Goal: Task Accomplishment & Management: Use online tool/utility

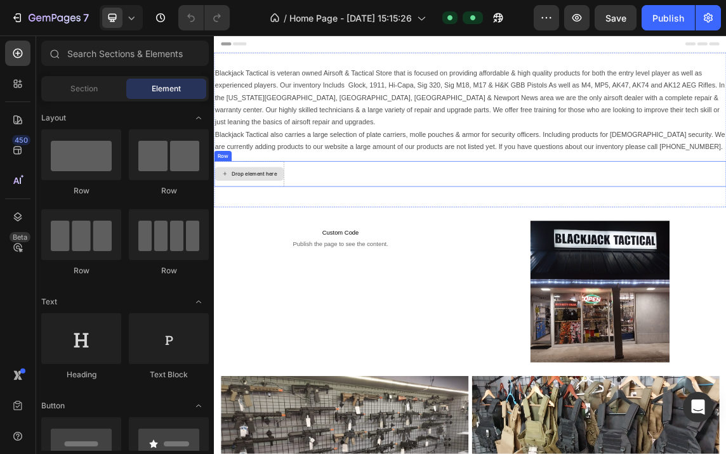
click at [293, 234] on div "Drop element here" at bounding box center [266, 242] width 104 height 38
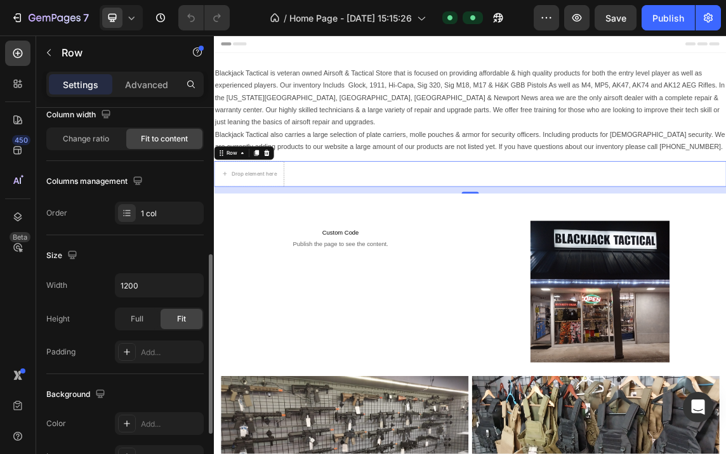
scroll to position [50, 0]
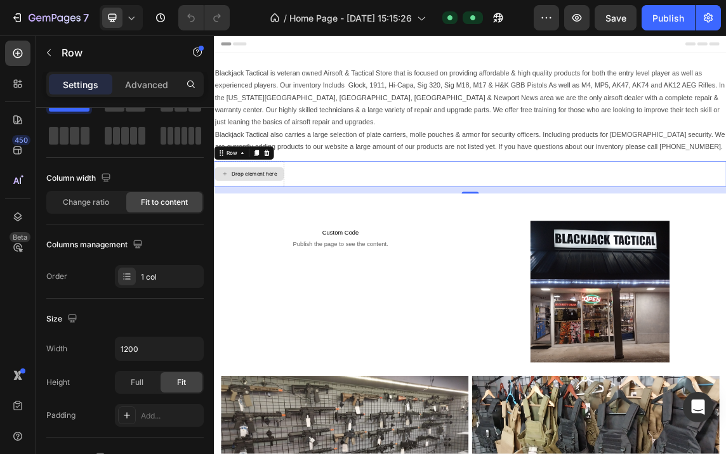
click at [268, 237] on div "Drop element here" at bounding box center [273, 242] width 67 height 10
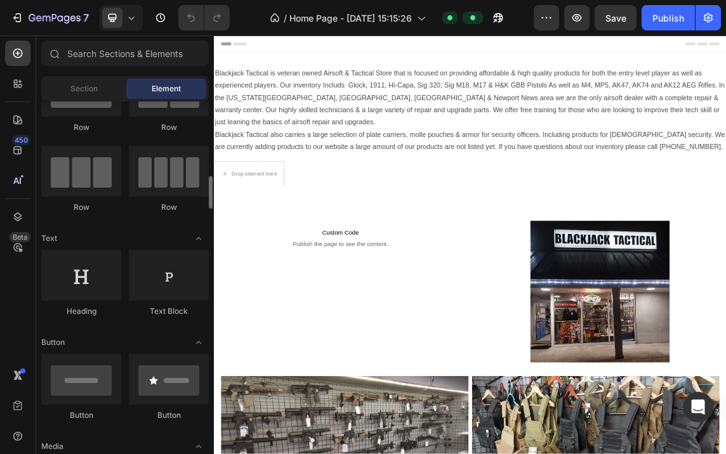
scroll to position [127, 0]
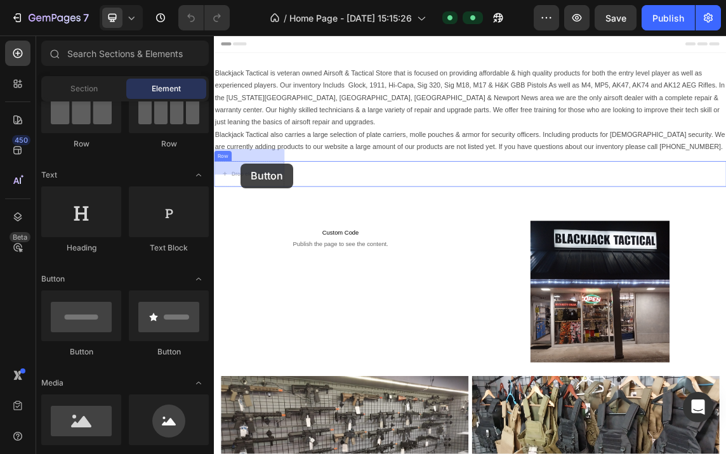
drag, startPoint x: 298, startPoint y: 364, endPoint x: 253, endPoint y: 226, distance: 144.7
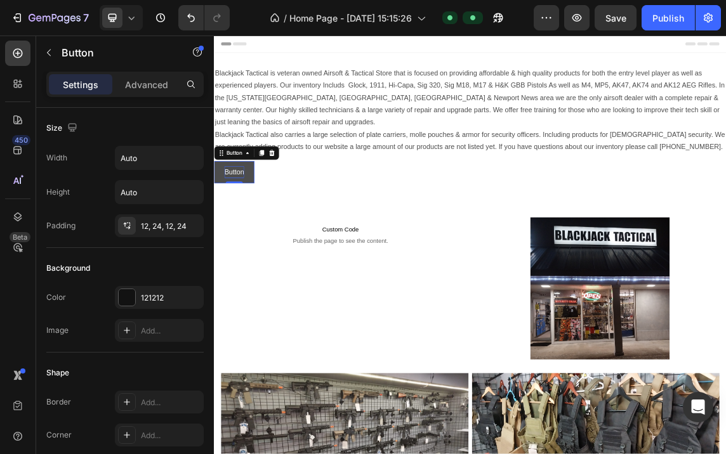
click at [255, 230] on p "Button" at bounding box center [243, 239] width 29 height 18
click at [247, 230] on p "Button" at bounding box center [243, 239] width 29 height 18
drag, startPoint x: 267, startPoint y: 219, endPoint x: 232, endPoint y: 227, distance: 35.1
click at [232, 227] on button "Button" at bounding box center [244, 240] width 60 height 34
click at [239, 230] on p "Button" at bounding box center [243, 239] width 29 height 18
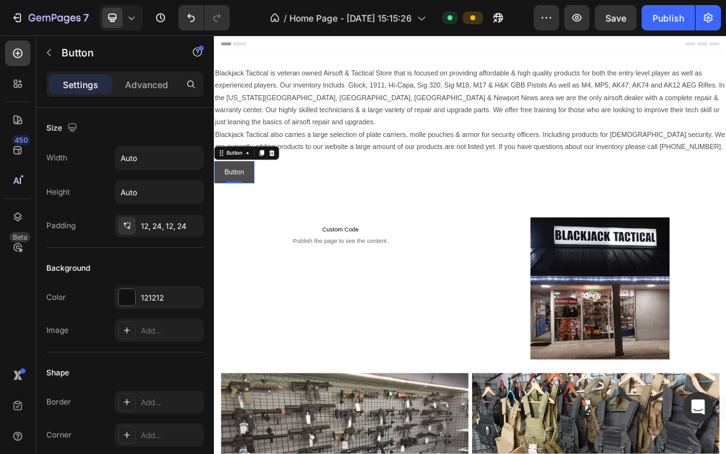
click at [265, 223] on button "Button" at bounding box center [244, 240] width 60 height 34
click at [265, 201] on div "Button" at bounding box center [262, 211] width 96 height 20
click at [265, 206] on icon at bounding box center [263, 211] width 10 height 10
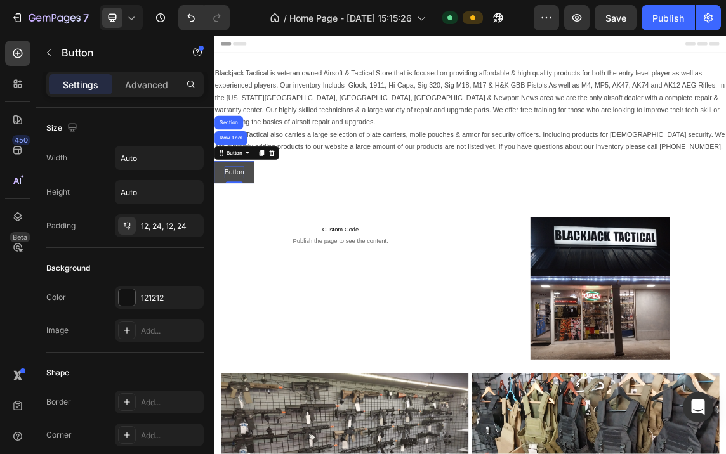
click at [249, 230] on p "Button" at bounding box center [243, 239] width 29 height 18
drag, startPoint x: 257, startPoint y: 216, endPoint x: 228, endPoint y: 223, distance: 29.3
click at [228, 223] on button "Button" at bounding box center [244, 240] width 60 height 34
click at [288, 206] on icon at bounding box center [284, 211] width 10 height 10
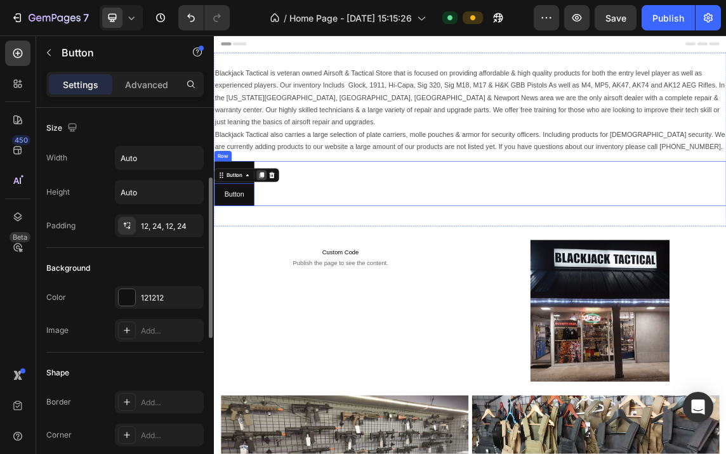
scroll to position [50, 0]
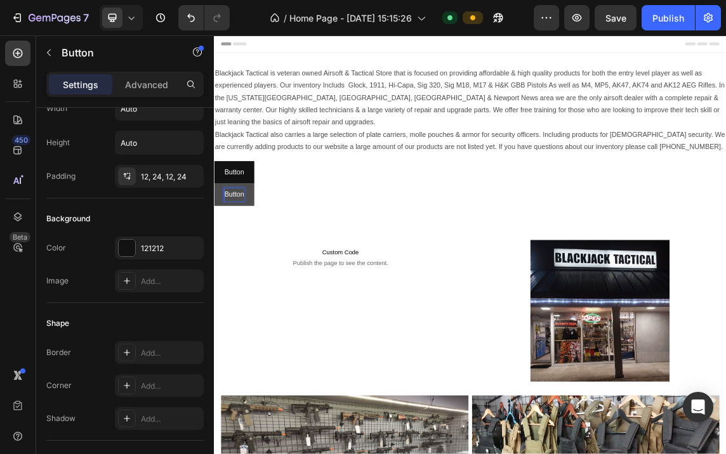
click at [252, 263] on p "Button" at bounding box center [243, 272] width 29 height 18
click at [263, 256] on button "Button" at bounding box center [244, 273] width 60 height 34
click at [303, 239] on icon at bounding box center [299, 244] width 10 height 10
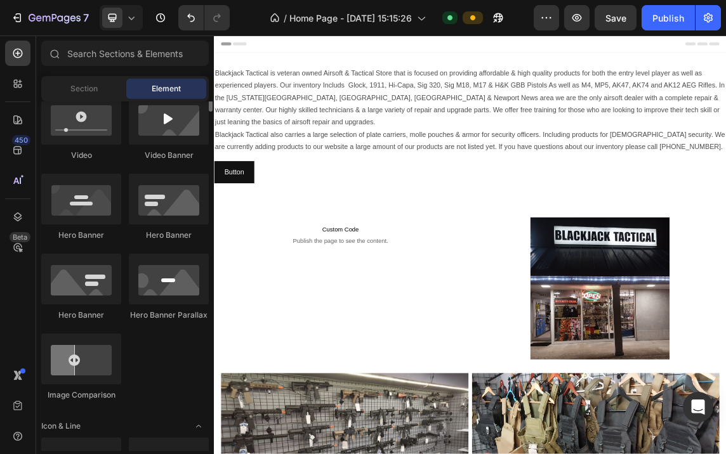
scroll to position [444, 0]
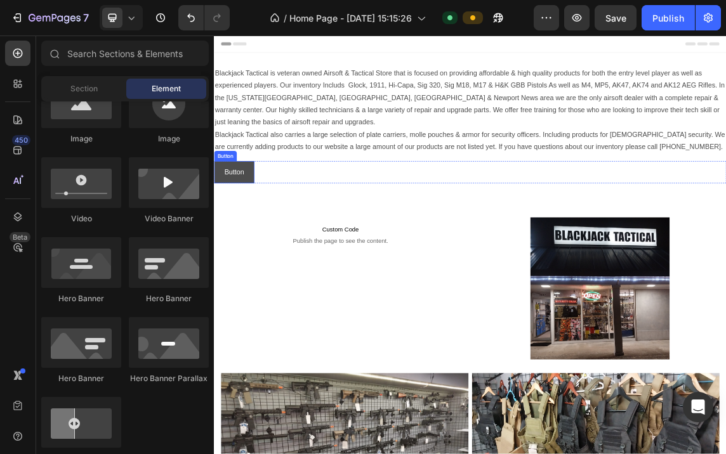
click at [263, 230] on button "Button" at bounding box center [244, 240] width 60 height 34
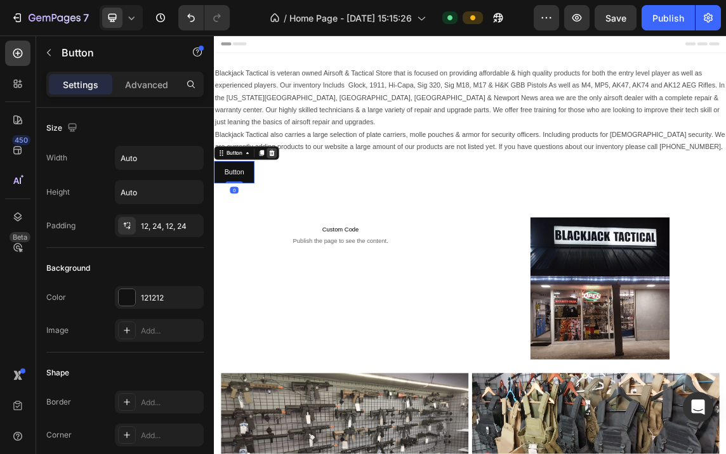
click at [300, 206] on icon at bounding box center [299, 211] width 10 height 10
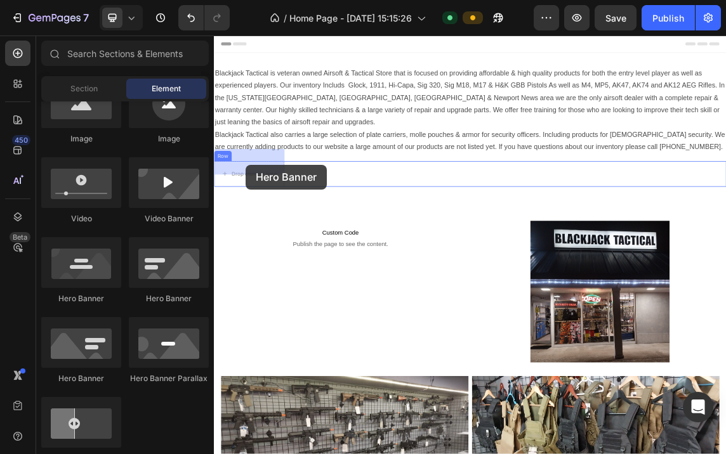
drag, startPoint x: 305, startPoint y: 302, endPoint x: 261, endPoint y: 228, distance: 86.2
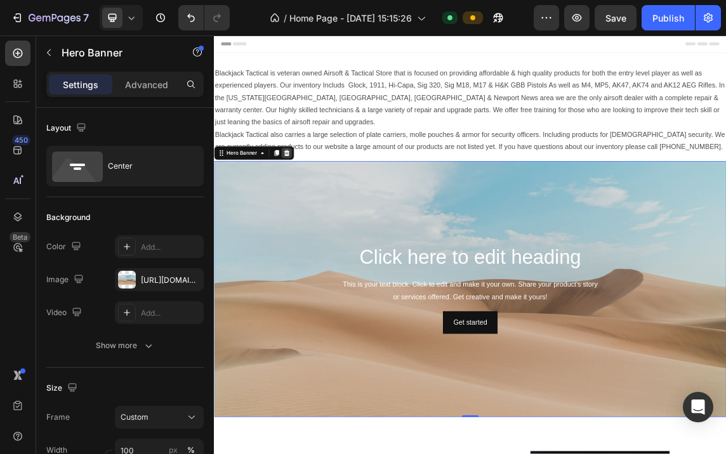
click at [326, 206] on icon at bounding box center [322, 211] width 10 height 10
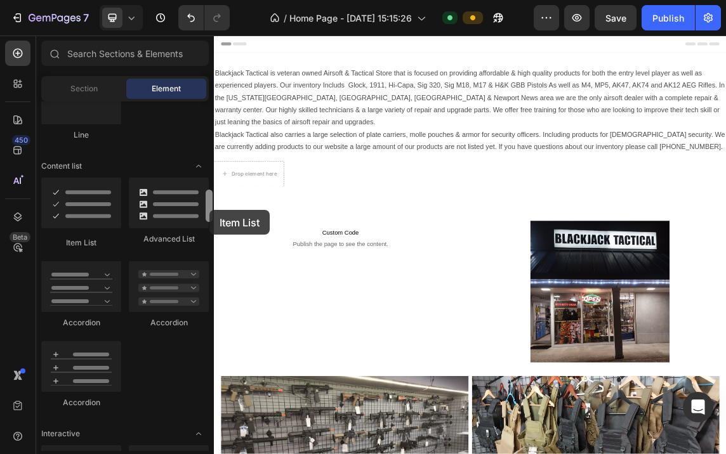
scroll to position [888, 0]
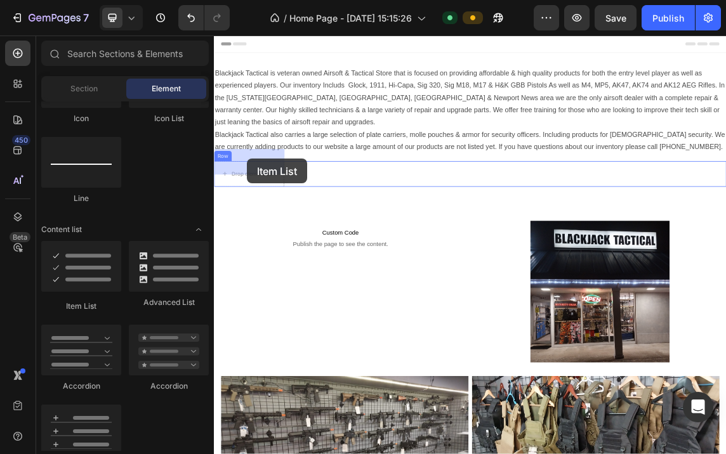
drag, startPoint x: 303, startPoint y: 248, endPoint x: 263, endPoint y: 219, distance: 49.0
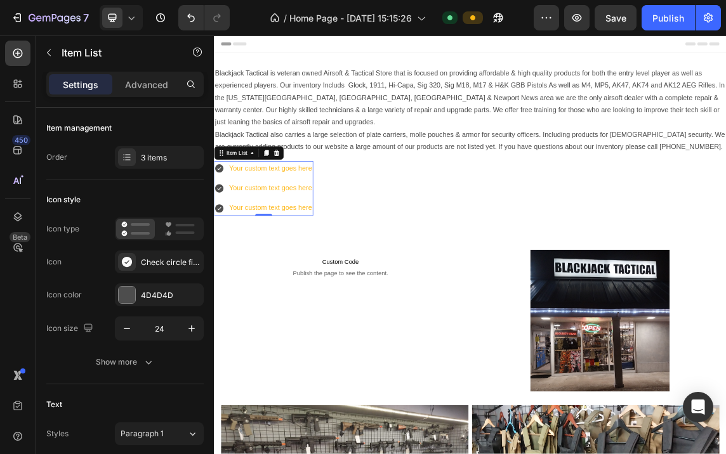
click at [319, 223] on div "Your custom text goes here" at bounding box center [297, 234] width 127 height 22
click at [237, 225] on p "Your custom text goes here" at bounding box center [297, 234] width 123 height 18
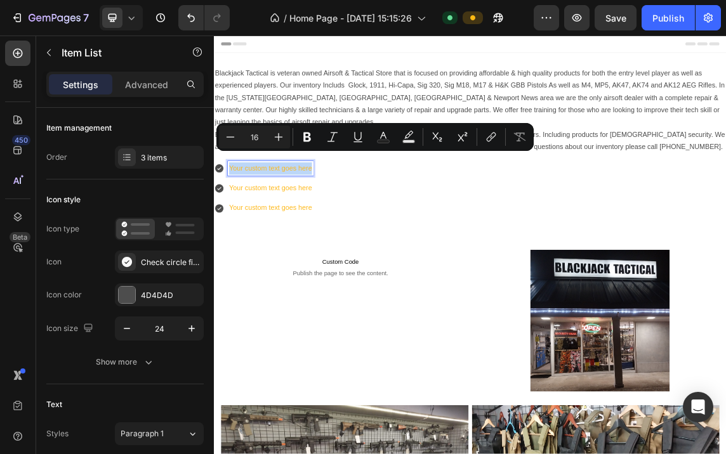
drag, startPoint x: 238, startPoint y: 216, endPoint x: 352, endPoint y: 221, distance: 114.3
click at [352, 225] on p "Your custom text goes here" at bounding box center [297, 234] width 123 height 18
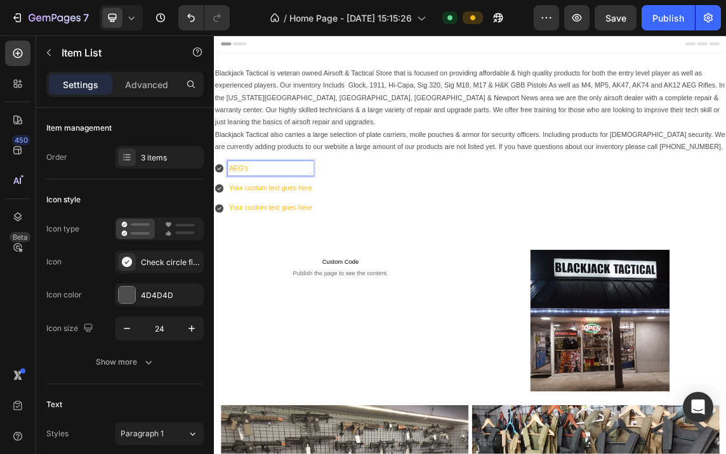
click at [315, 225] on p "AEG's" at bounding box center [297, 234] width 123 height 18
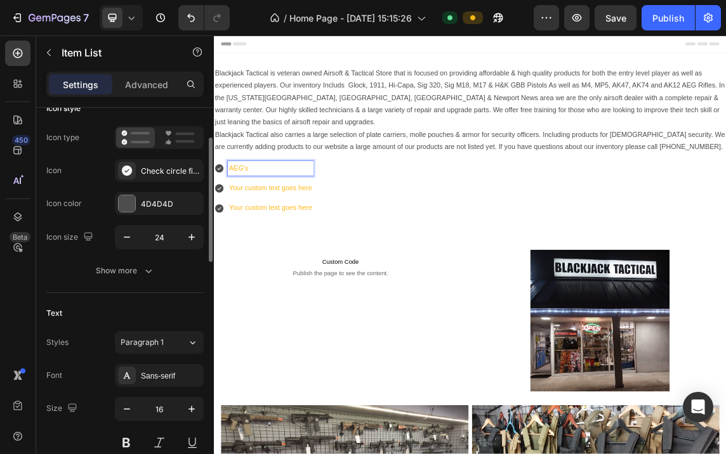
scroll to position [0, 0]
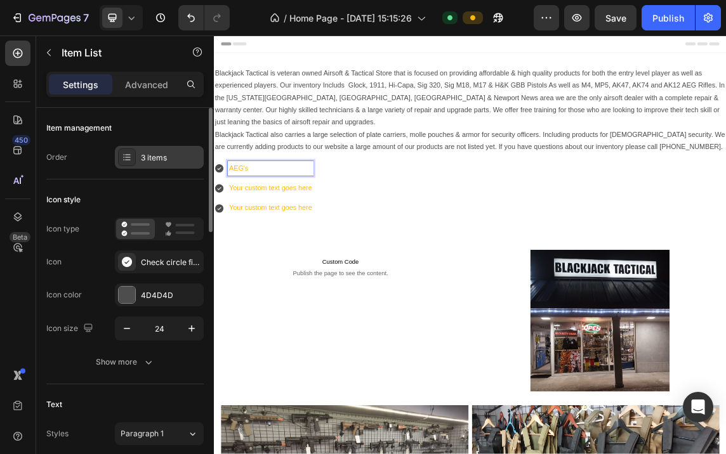
click at [161, 152] on div "3 items" at bounding box center [171, 157] width 60 height 11
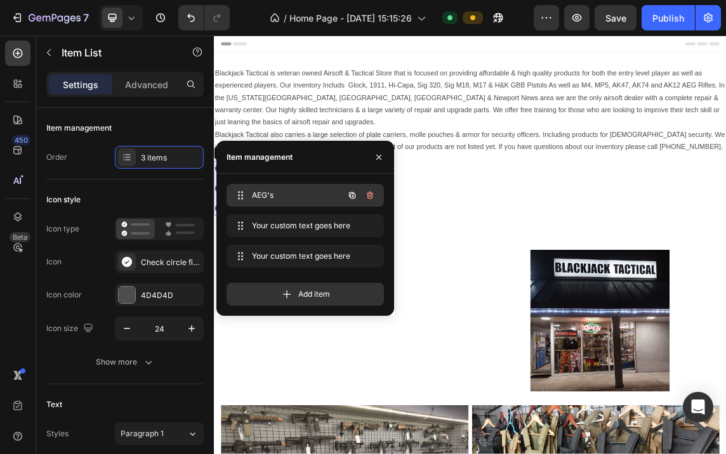
click at [276, 192] on span "AEG's" at bounding box center [288, 195] width 72 height 11
click at [287, 193] on span "AEG's" at bounding box center [288, 195] width 72 height 11
click at [287, 193] on span "AEG's" at bounding box center [296, 195] width 94 height 11
click at [378, 154] on icon "button" at bounding box center [379, 157] width 10 height 10
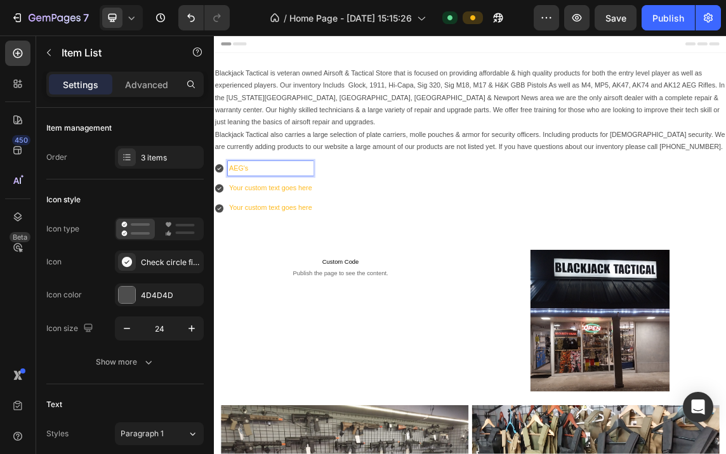
click at [296, 225] on p "AEG's" at bounding box center [297, 234] width 123 height 18
click at [291, 254] on p "Your custom text goes here" at bounding box center [297, 263] width 123 height 18
click at [313, 225] on p "AEG's" at bounding box center [297, 234] width 123 height 18
click at [255, 197] on div "Blackjack Tactical is veteran owned Airsoft & Tactical Store that is focused on…" at bounding box center [595, 198] width 762 height 232
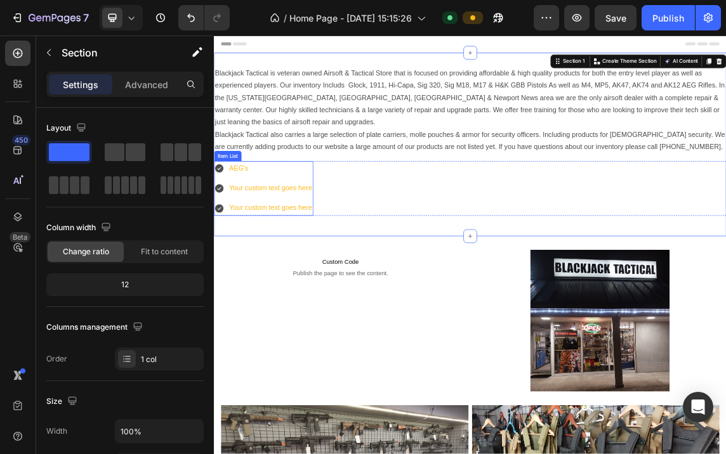
click at [240, 225] on p "AEG's" at bounding box center [297, 234] width 123 height 18
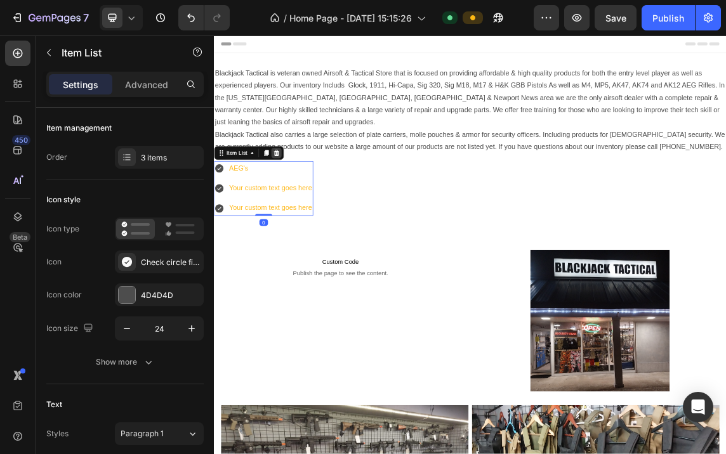
click at [306, 206] on icon at bounding box center [307, 210] width 8 height 9
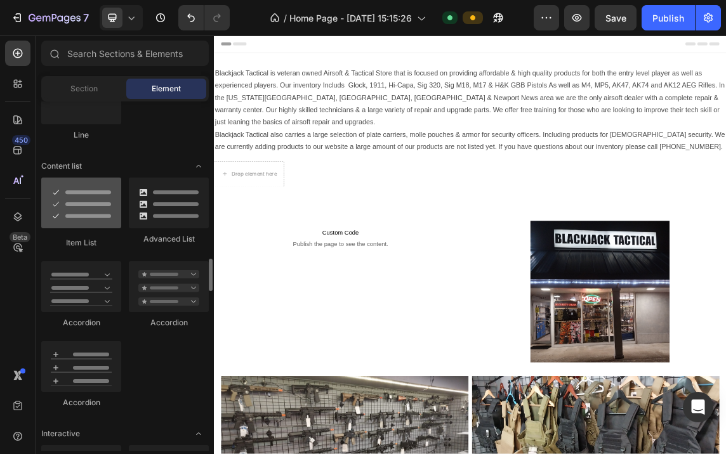
scroll to position [1015, 0]
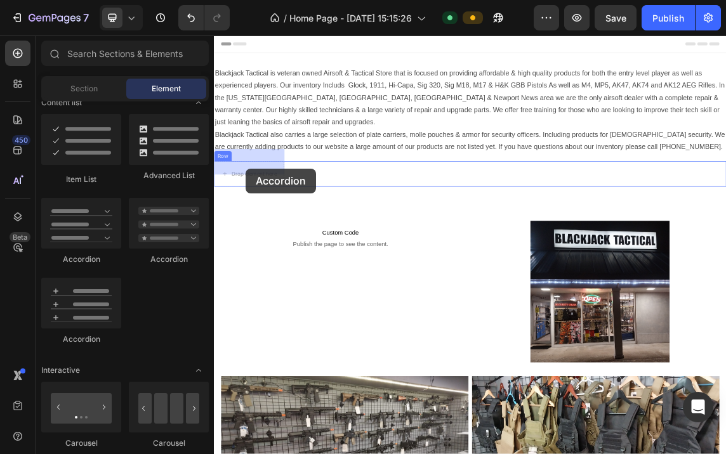
drag, startPoint x: 286, startPoint y: 264, endPoint x: 261, endPoint y: 234, distance: 39.2
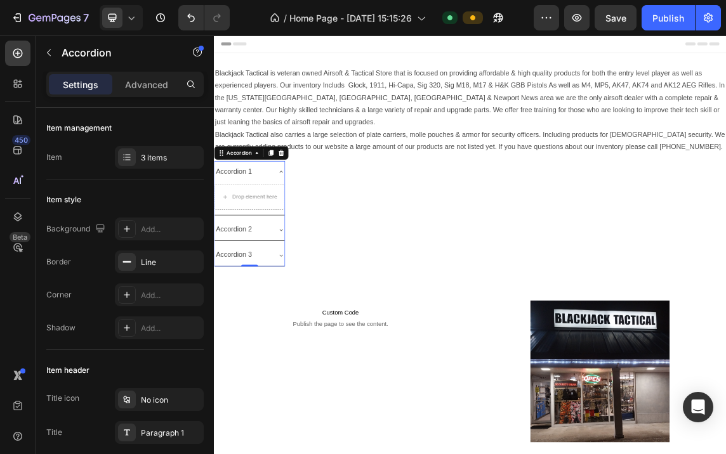
click at [280, 308] on div "Accordion 2" at bounding box center [267, 324] width 104 height 32
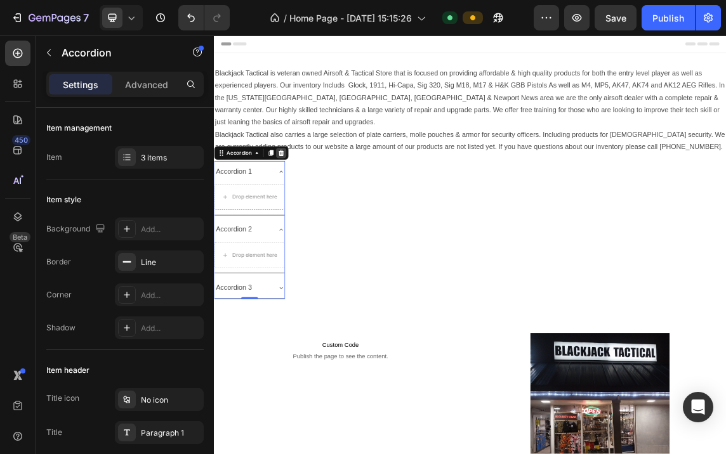
click at [315, 206] on icon at bounding box center [314, 210] width 8 height 9
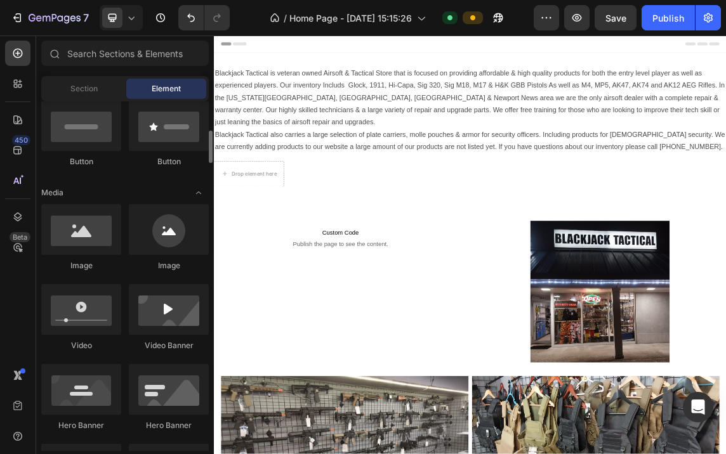
scroll to position [254, 0]
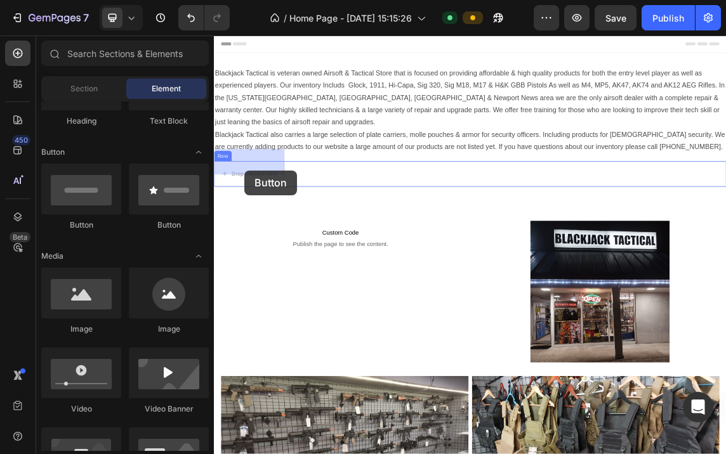
drag, startPoint x: 296, startPoint y: 241, endPoint x: 259, endPoint y: 236, distance: 37.1
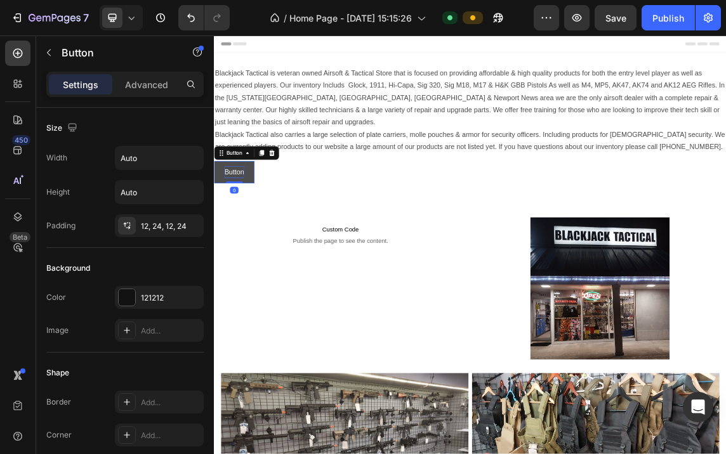
click at [250, 230] on p "Button" at bounding box center [243, 239] width 29 height 18
click at [236, 223] on button "Button" at bounding box center [244, 240] width 60 height 34
click at [224, 201] on div "Button" at bounding box center [262, 211] width 96 height 20
click at [224, 203] on div "Button" at bounding box center [244, 210] width 54 height 15
click at [241, 230] on p "Button" at bounding box center [243, 239] width 29 height 18
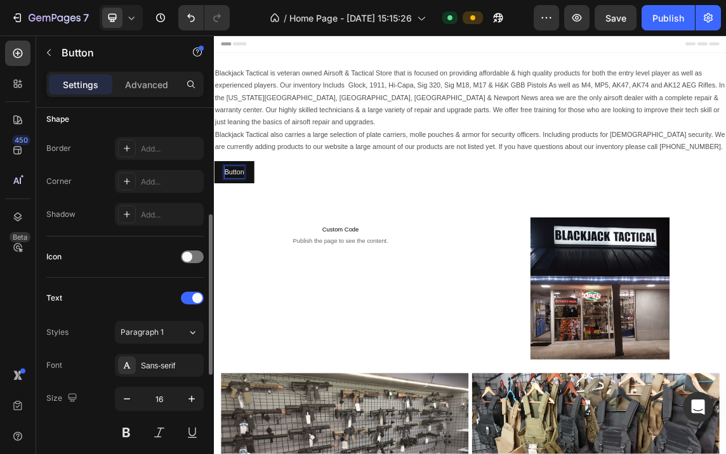
click at [116, 294] on div "Text" at bounding box center [124, 298] width 157 height 20
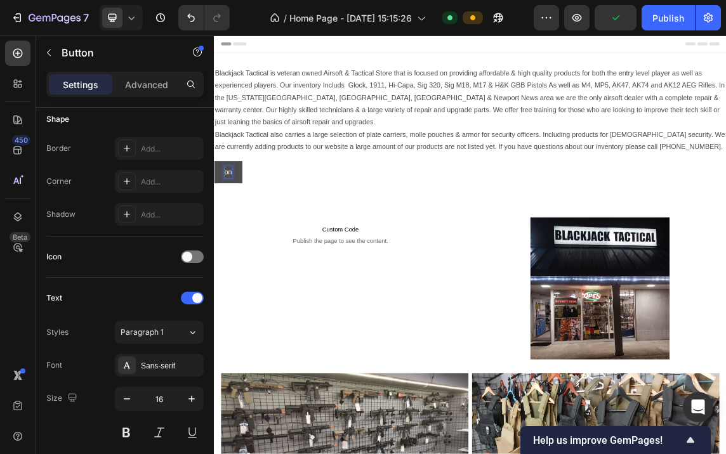
click at [242, 225] on button "on" at bounding box center [235, 240] width 42 height 34
click at [241, 223] on button "on" at bounding box center [235, 240] width 42 height 34
click at [234, 230] on p "on" at bounding box center [234, 239] width 11 height 18
click at [214, 223] on button "Airsoft" at bounding box center [243, 240] width 59 height 34
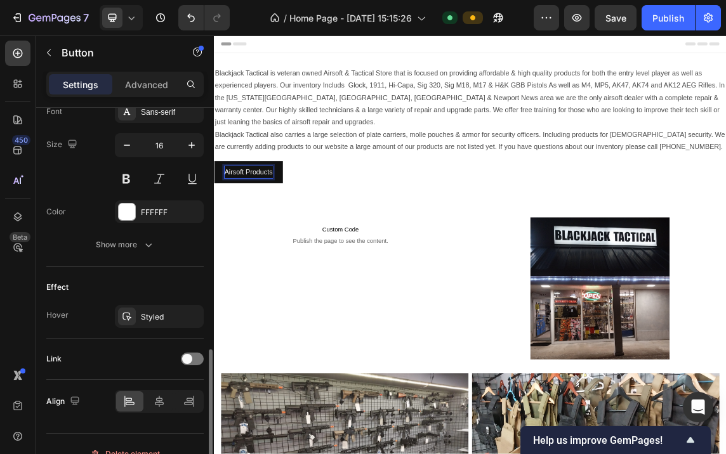
scroll to position [527, 0]
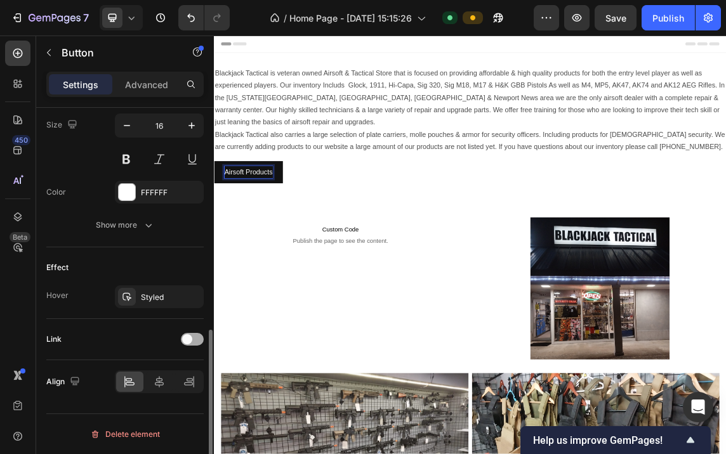
click at [201, 339] on div at bounding box center [192, 339] width 23 height 13
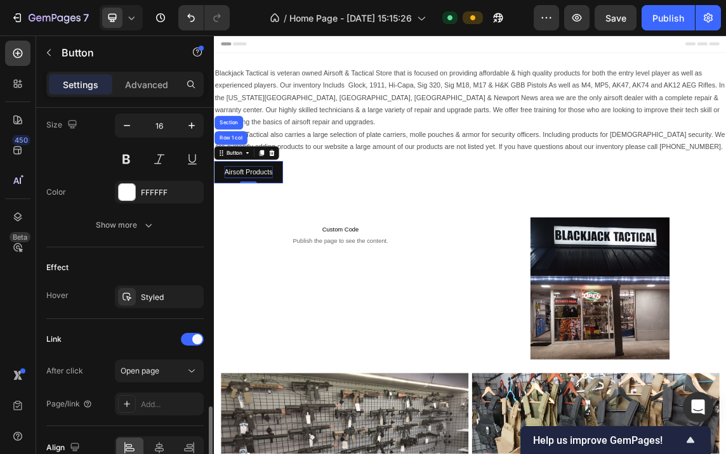
scroll to position [593, 0]
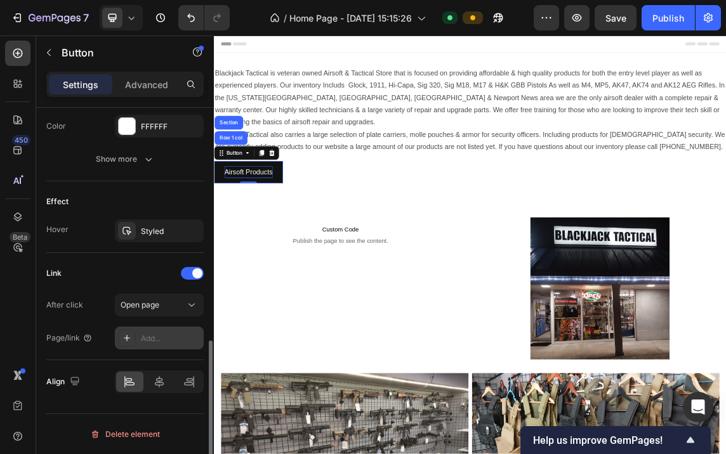
click at [145, 334] on div "Add..." at bounding box center [171, 338] width 60 height 11
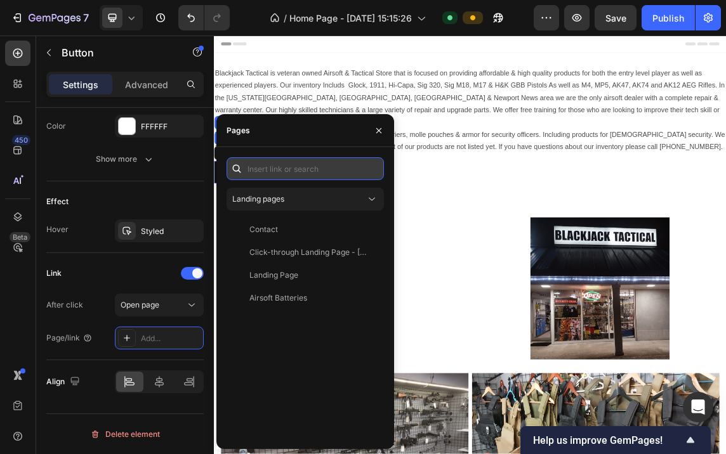
click at [258, 160] on input "text" at bounding box center [305, 168] width 157 height 23
paste input "[URL][DOMAIN_NAME][DOMAIN_NAME]"
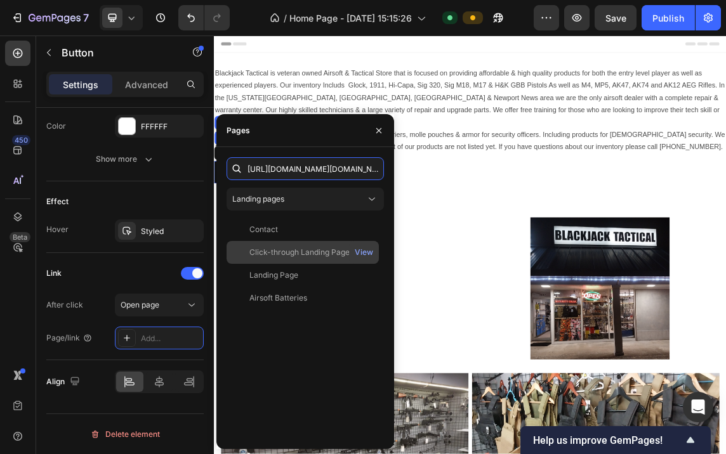
scroll to position [0, 826]
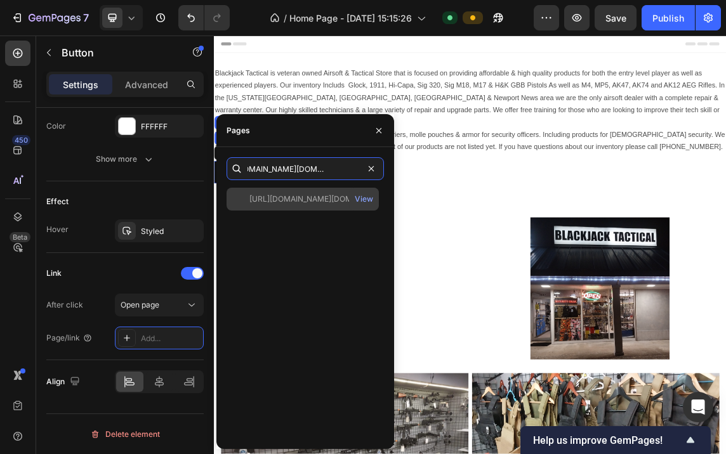
type input "[URL][DOMAIN_NAME][DOMAIN_NAME]"
click at [322, 197] on div "[URL][DOMAIN_NAME][DOMAIN_NAME]" at bounding box center [310, 199] width 122 height 11
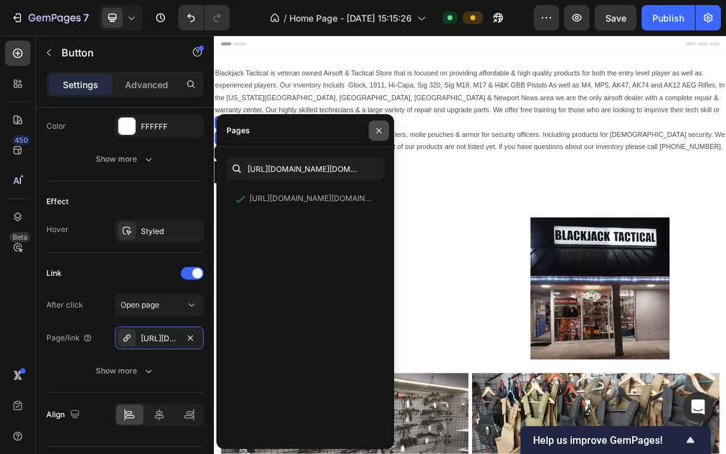
click at [378, 126] on icon "button" at bounding box center [379, 131] width 10 height 10
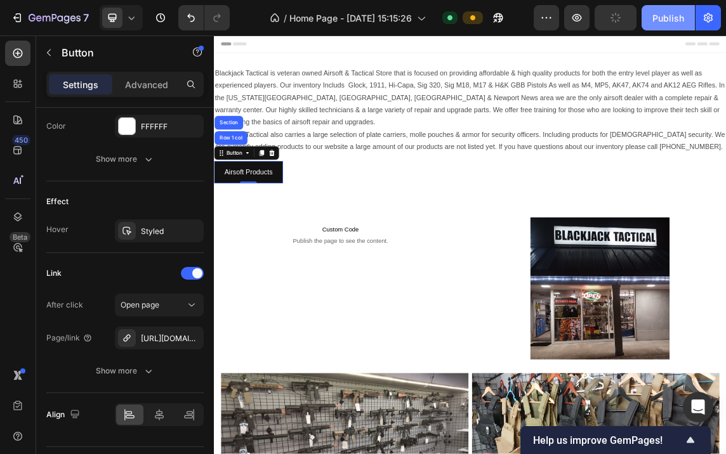
click at [680, 13] on div "Publish" at bounding box center [668, 17] width 32 height 13
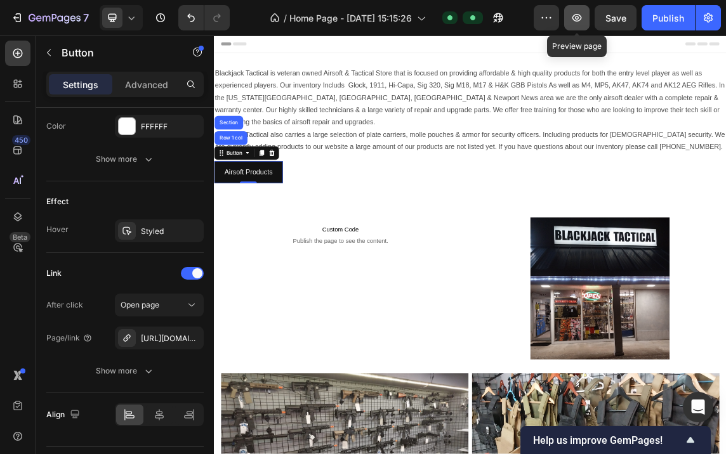
click at [579, 13] on icon "button" at bounding box center [577, 17] width 13 height 13
click at [372, 224] on div "Airsoft Products Button Row 1 col Section 0 Row" at bounding box center [595, 240] width 762 height 34
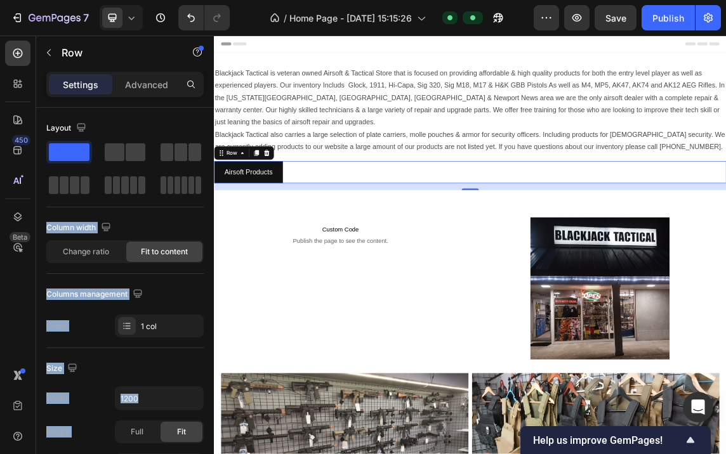
drag, startPoint x: 284, startPoint y: 182, endPoint x: 386, endPoint y: 216, distance: 108.4
click at [454, 223] on div "Airsoft Products Button Row 16" at bounding box center [595, 240] width 762 height 34
click at [296, 206] on icon at bounding box center [292, 211] width 10 height 10
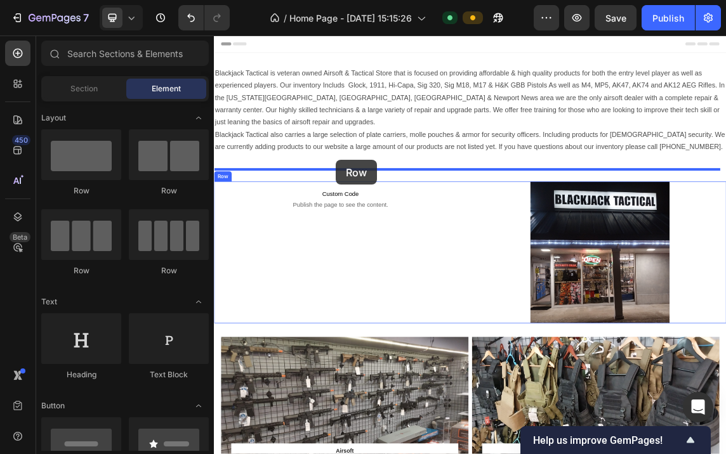
drag, startPoint x: 291, startPoint y: 281, endPoint x: 395, endPoint y: 221, distance: 120.5
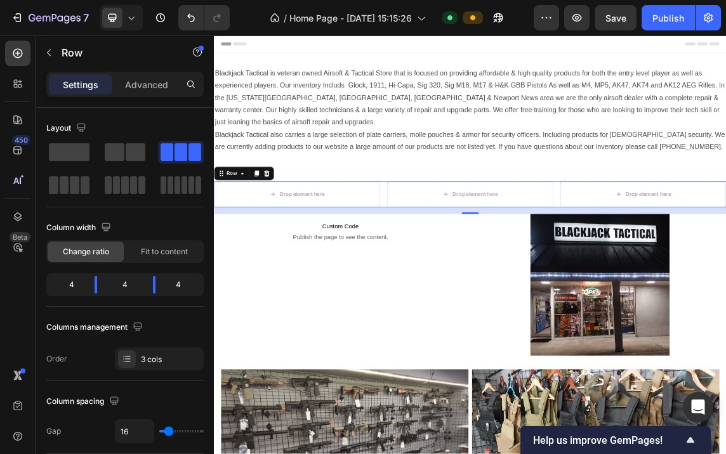
click at [464, 253] on div "Drop element here Drop element here Drop element here Row 16" at bounding box center [595, 272] width 762 height 38
click at [512, 253] on div "Drop element here" at bounding box center [594, 272] width 247 height 38
click at [298, 234] on div at bounding box center [291, 241] width 15 height 15
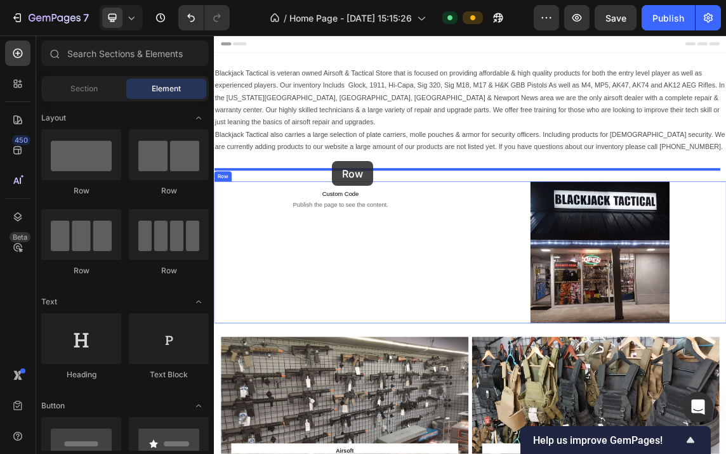
drag, startPoint x: 382, startPoint y: 275, endPoint x: 389, endPoint y: 223, distance: 53.1
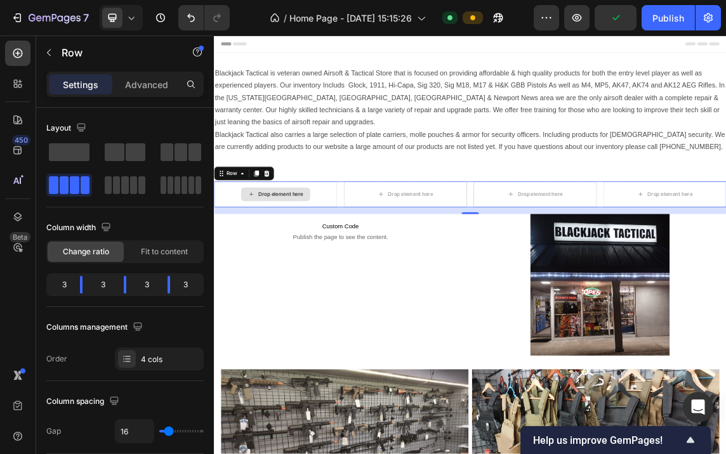
click at [287, 253] on div "Drop element here" at bounding box center [305, 272] width 183 height 38
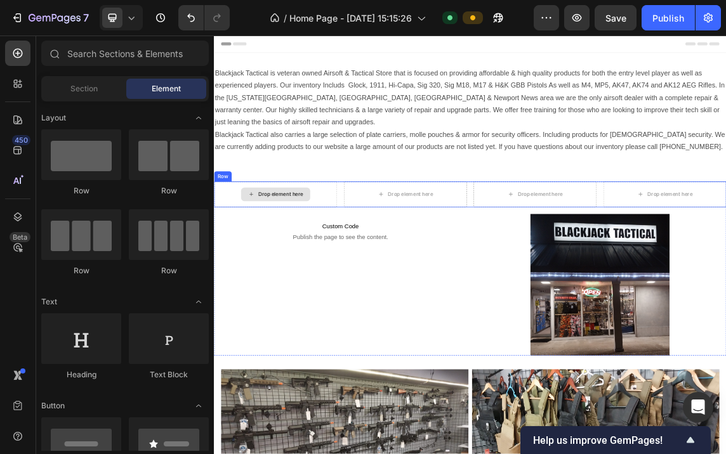
click at [301, 267] on div "Drop element here" at bounding box center [312, 272] width 67 height 10
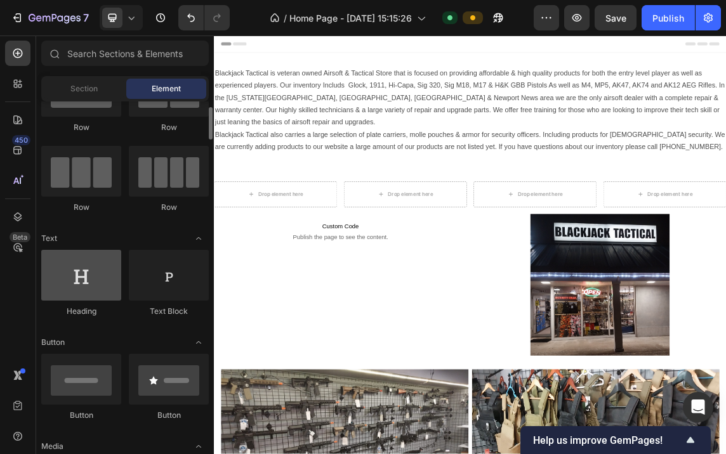
scroll to position [127, 0]
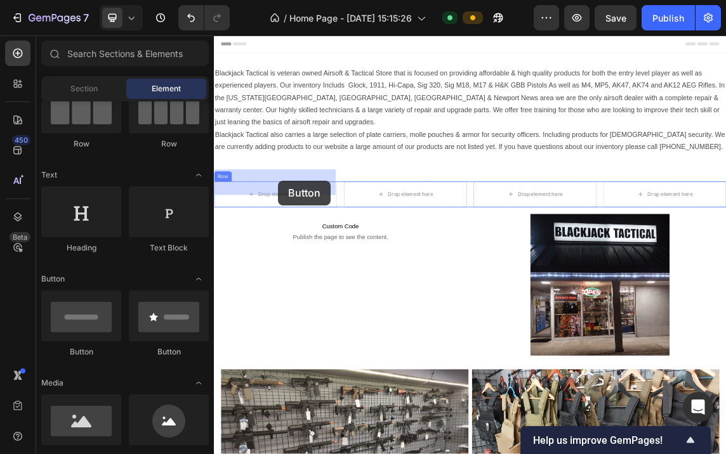
drag, startPoint x: 288, startPoint y: 357, endPoint x: 309, endPoint y: 251, distance: 108.0
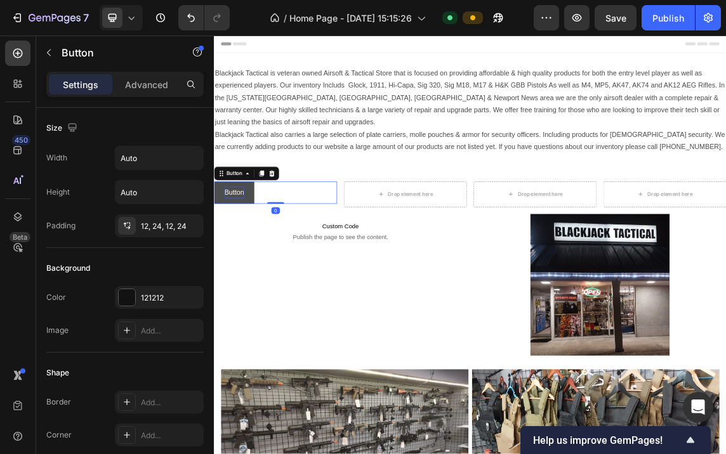
click at [237, 261] on p "Button" at bounding box center [243, 270] width 29 height 18
click at [258, 253] on button "Button" at bounding box center [244, 270] width 60 height 34
click at [255, 261] on p "Button" at bounding box center [243, 270] width 29 height 18
click at [214, 253] on button "Airsoft" at bounding box center [243, 270] width 59 height 34
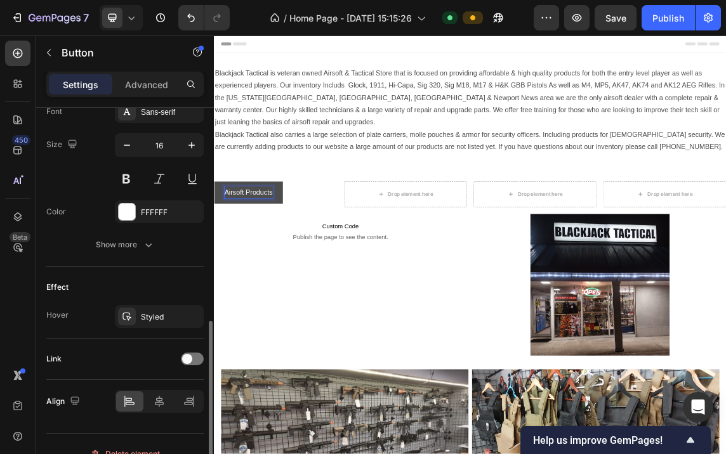
scroll to position [527, 0]
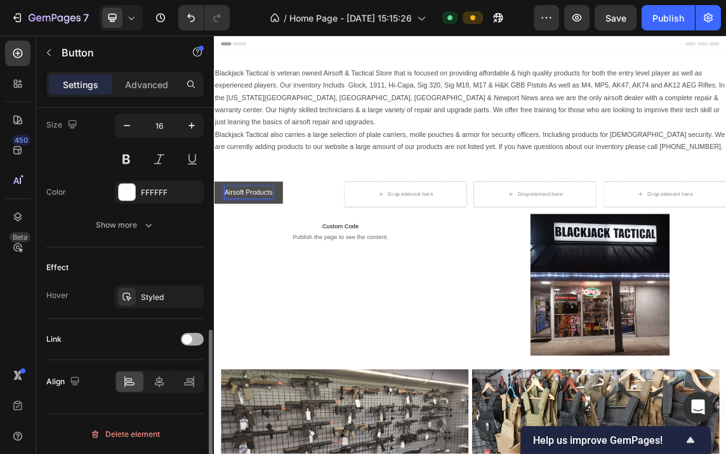
click at [198, 336] on div at bounding box center [192, 339] width 23 height 13
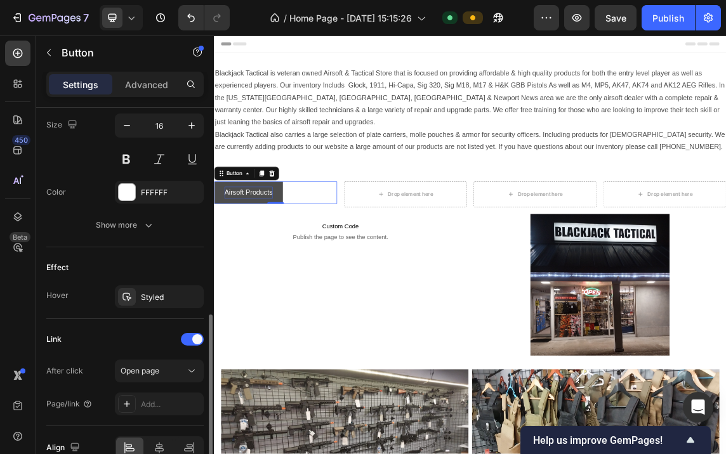
scroll to position [591, 0]
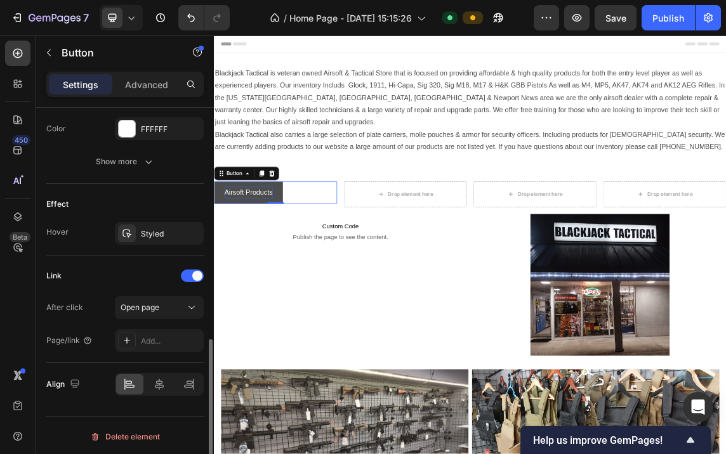
click at [155, 334] on div "Add..." at bounding box center [159, 340] width 89 height 23
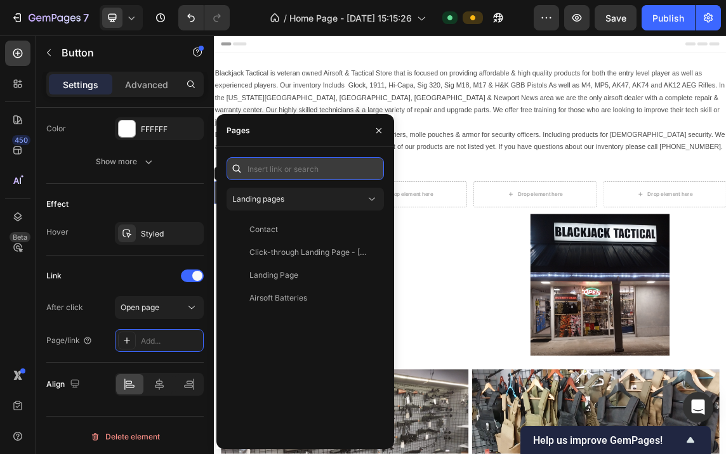
click at [263, 169] on input "text" at bounding box center [305, 168] width 157 height 23
paste input "[URL][DOMAIN_NAME][DOMAIN_NAME]"
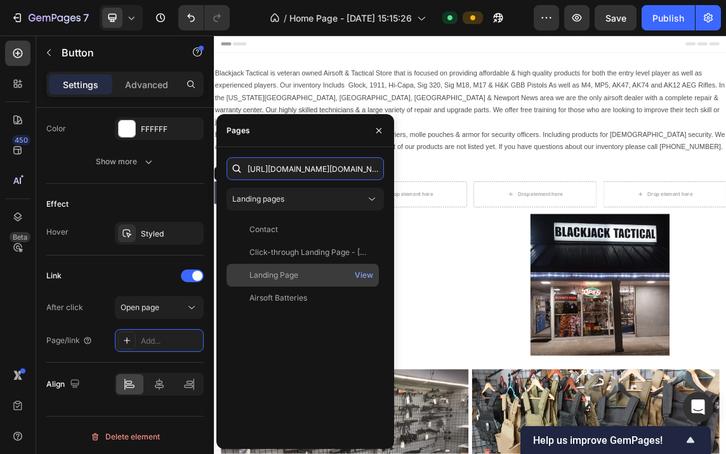
scroll to position [0, 826]
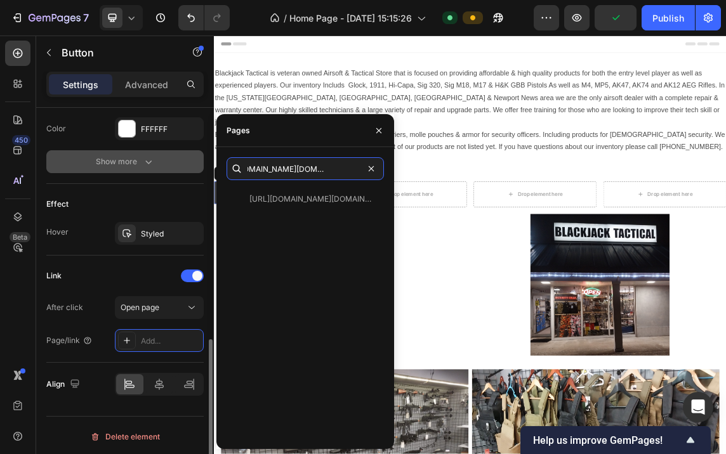
drag, startPoint x: 359, startPoint y: 169, endPoint x: 203, endPoint y: 161, distance: 155.7
click at [203, 161] on div "450 Beta Sections(18) Elements(83) Section Element Hero Section Product Detail …" at bounding box center [107, 245] width 214 height 419
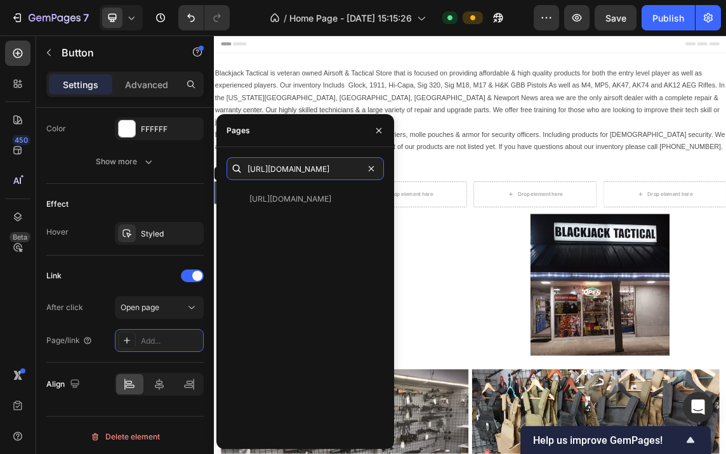
scroll to position [0, 0]
type input "h"
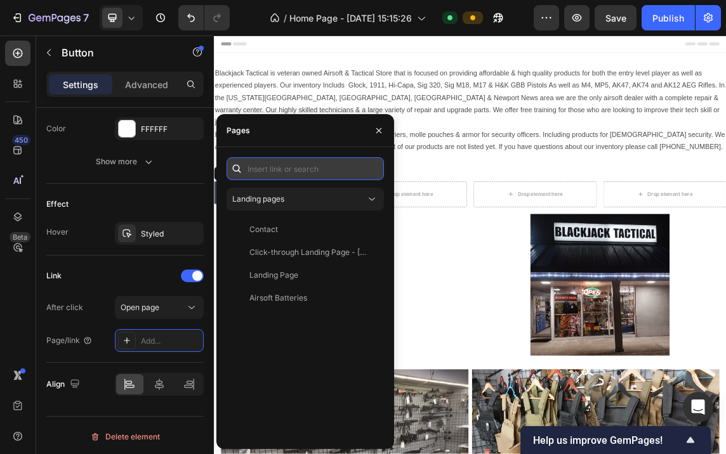
paste input "[URL][DOMAIN_NAME][DOMAIN_NAME]"
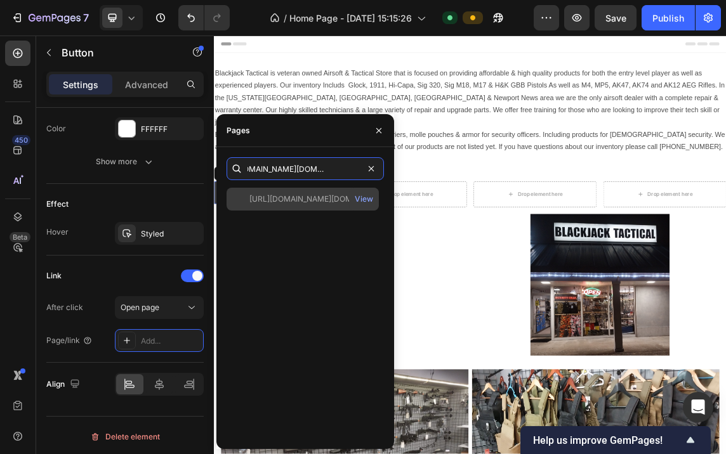
type input "[URL][DOMAIN_NAME][DOMAIN_NAME]"
click at [304, 193] on div "[URL][DOMAIN_NAME][DOMAIN_NAME] View" at bounding box center [303, 199] width 152 height 23
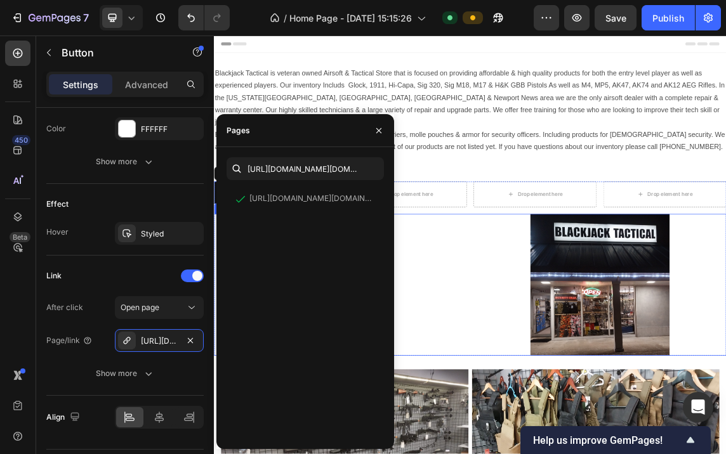
click at [501, 346] on div "Custom Code Publish the page to see the content. Custom Code" at bounding box center [402, 406] width 376 height 211
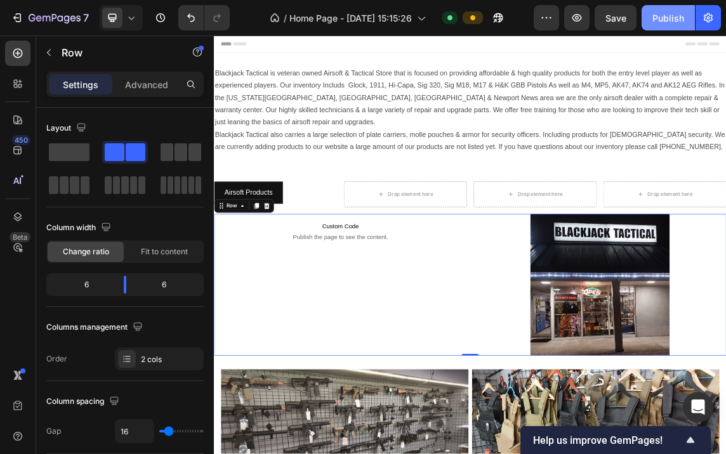
click at [665, 13] on div "Publish" at bounding box center [668, 17] width 32 height 13
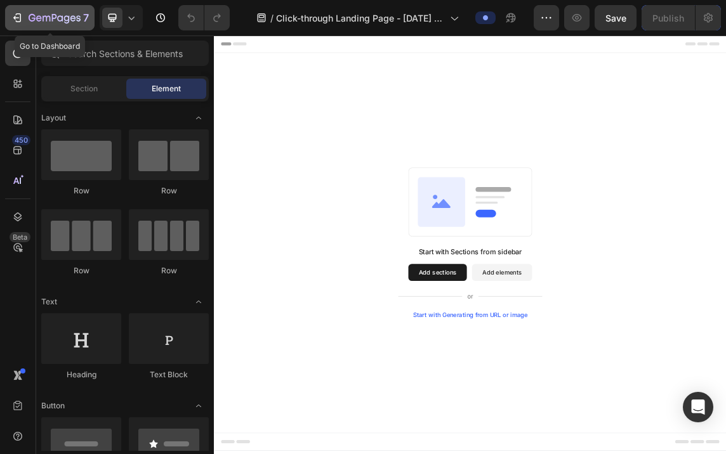
click at [17, 14] on icon "button" at bounding box center [19, 17] width 6 height 9
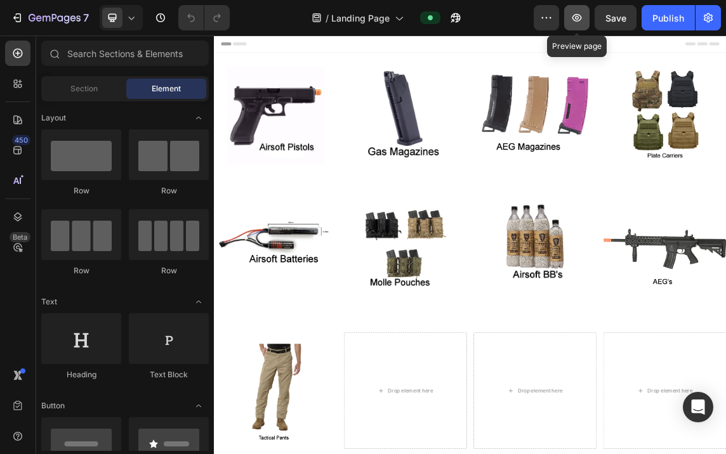
click at [576, 15] on icon "button" at bounding box center [577, 18] width 10 height 8
